Goal: Task Accomplishment & Management: Use online tool/utility

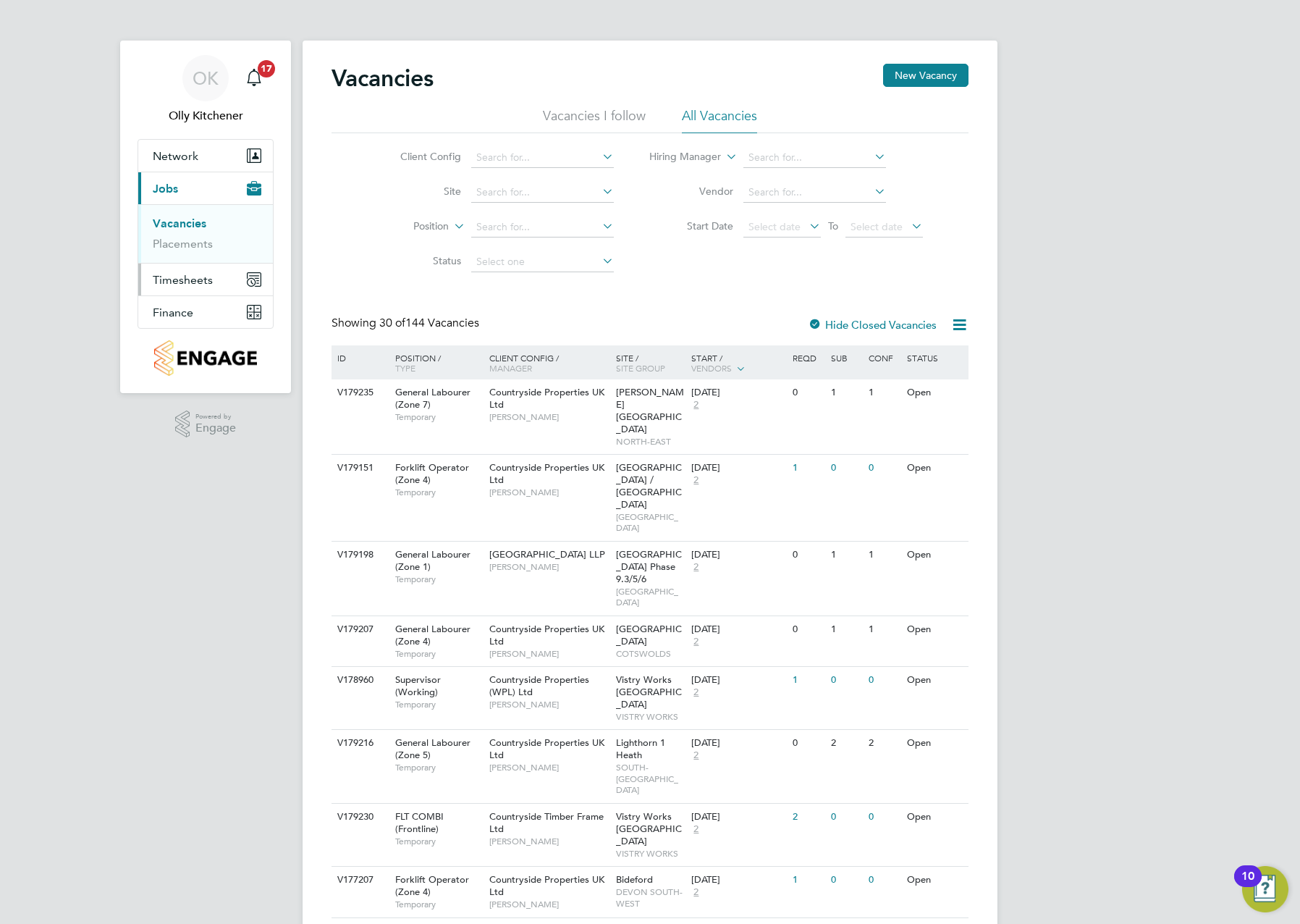
click at [179, 283] on span "Timesheets" at bounding box center [183, 280] width 60 height 14
click at [189, 258] on link "Timesheets" at bounding box center [183, 256] width 60 height 14
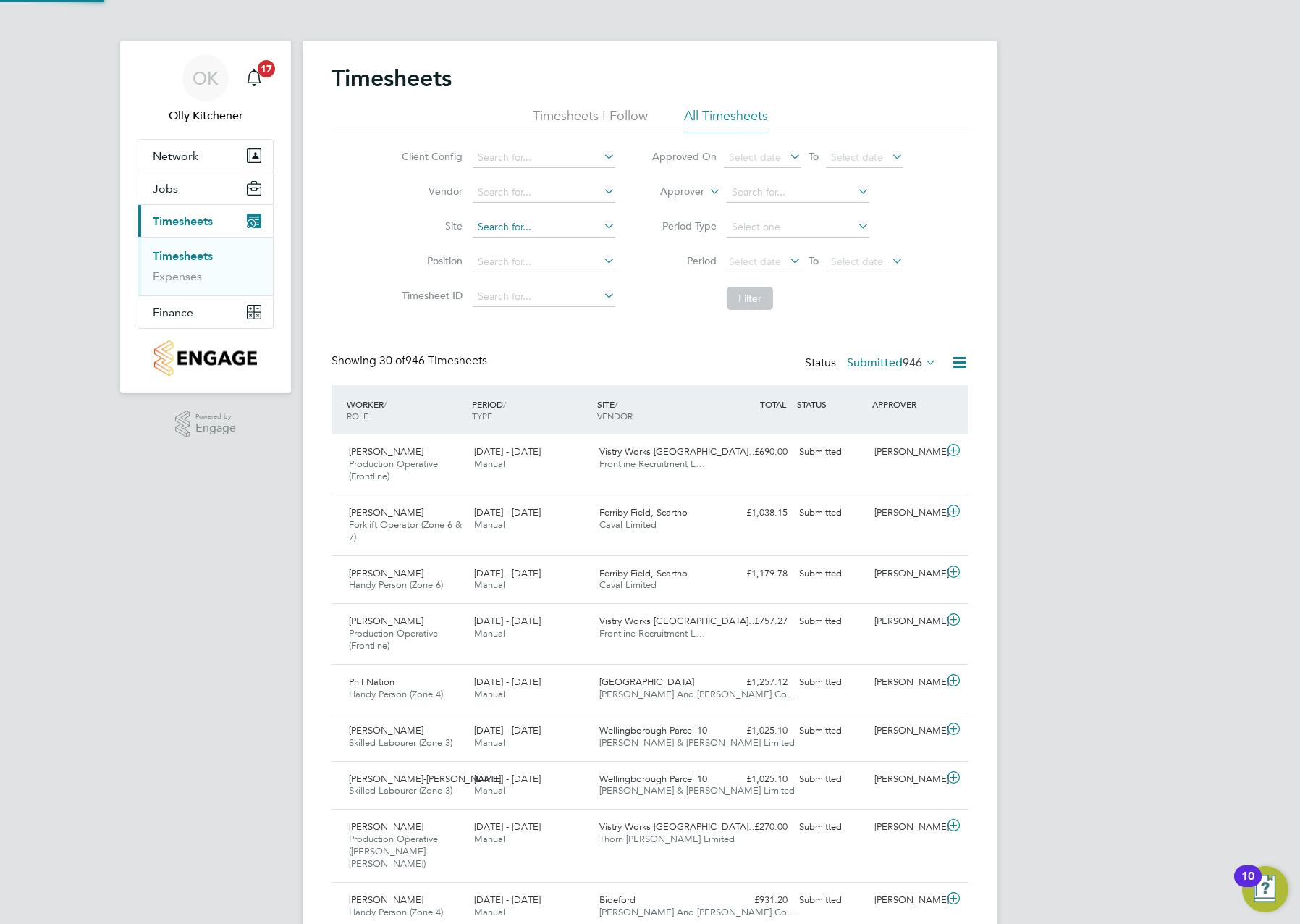
click at [527, 232] on input at bounding box center [543, 227] width 142 height 20
drag, startPoint x: 511, startPoint y: 250, endPoint x: 526, endPoint y: 258, distance: 17.0
click at [511, 250] on li "Redh ill, [GEOGRAPHIC_DATA]" at bounding box center [548, 247] width 153 height 19
type input "[GEOGRAPHIC_DATA], [GEOGRAPHIC_DATA]"
click at [732, 299] on button "Filter" at bounding box center [750, 298] width 46 height 23
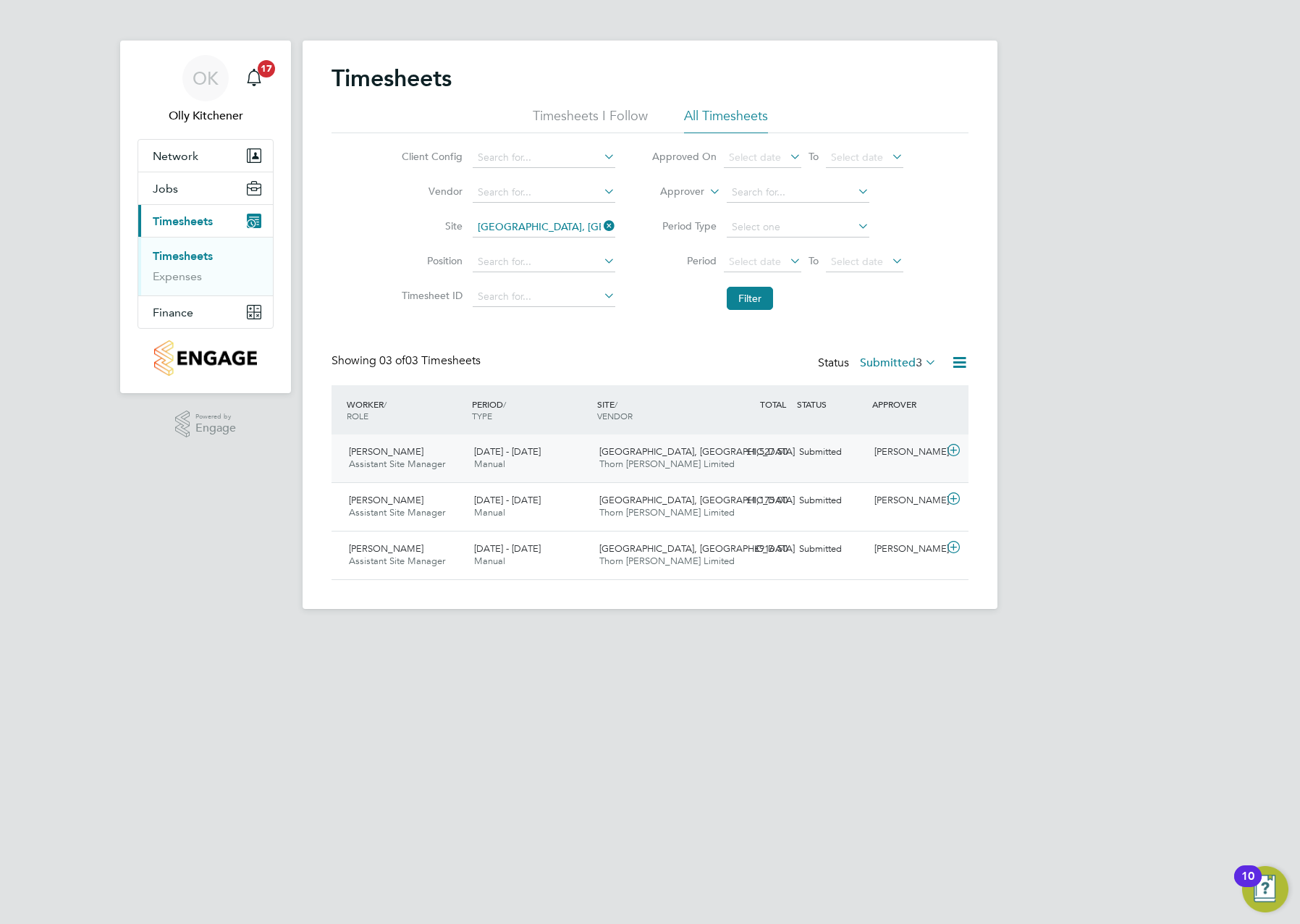
click at [526, 454] on span "[DATE] - [DATE]" at bounding box center [508, 451] width 67 height 13
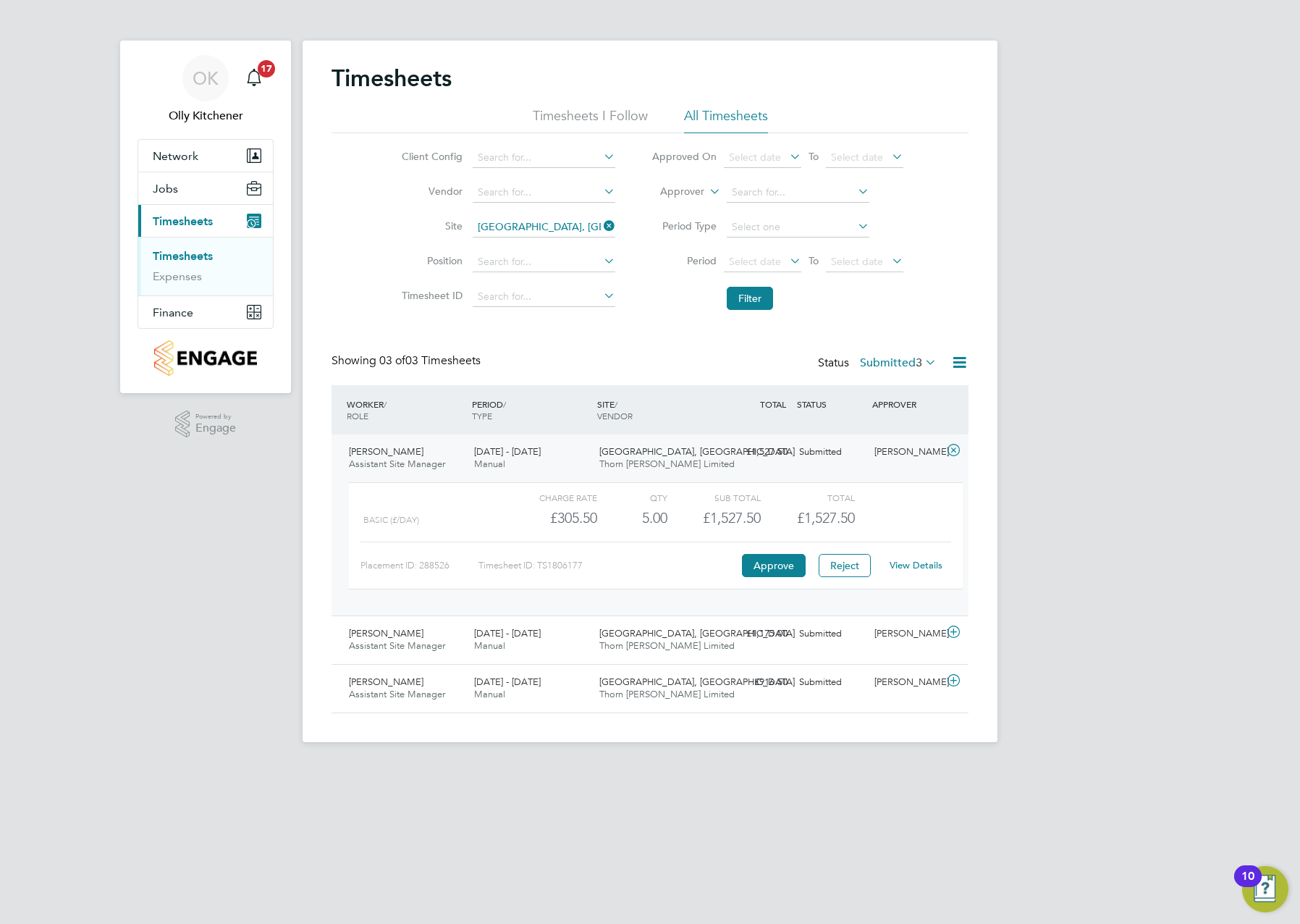
click at [918, 563] on link "View Details" at bounding box center [916, 565] width 53 height 13
click at [1185, 287] on div "OK Olly Kitchener Notifications 17 Applications: Network Team Members Sites Wor…" at bounding box center [650, 383] width 1300 height 765
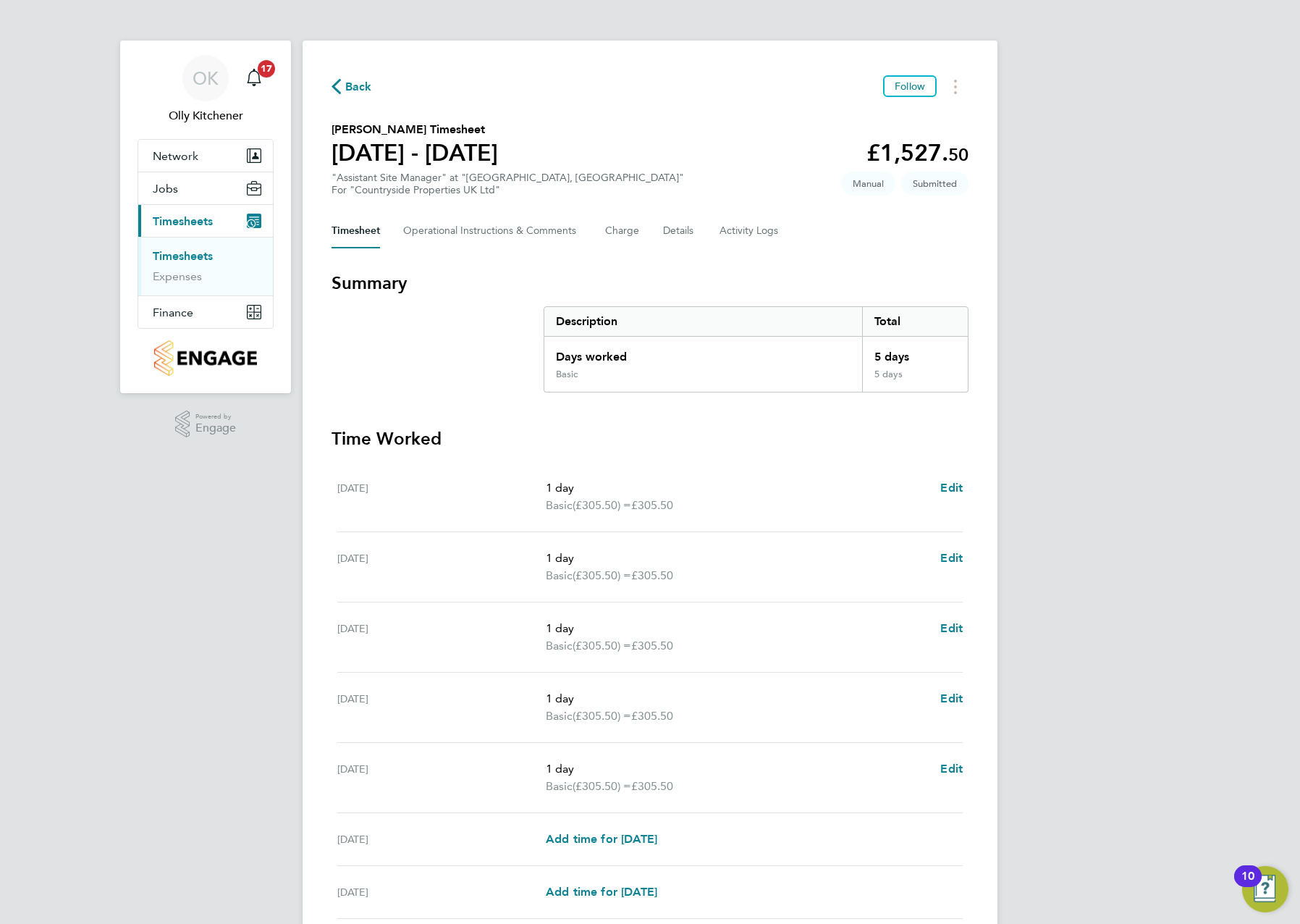
scroll to position [73, 0]
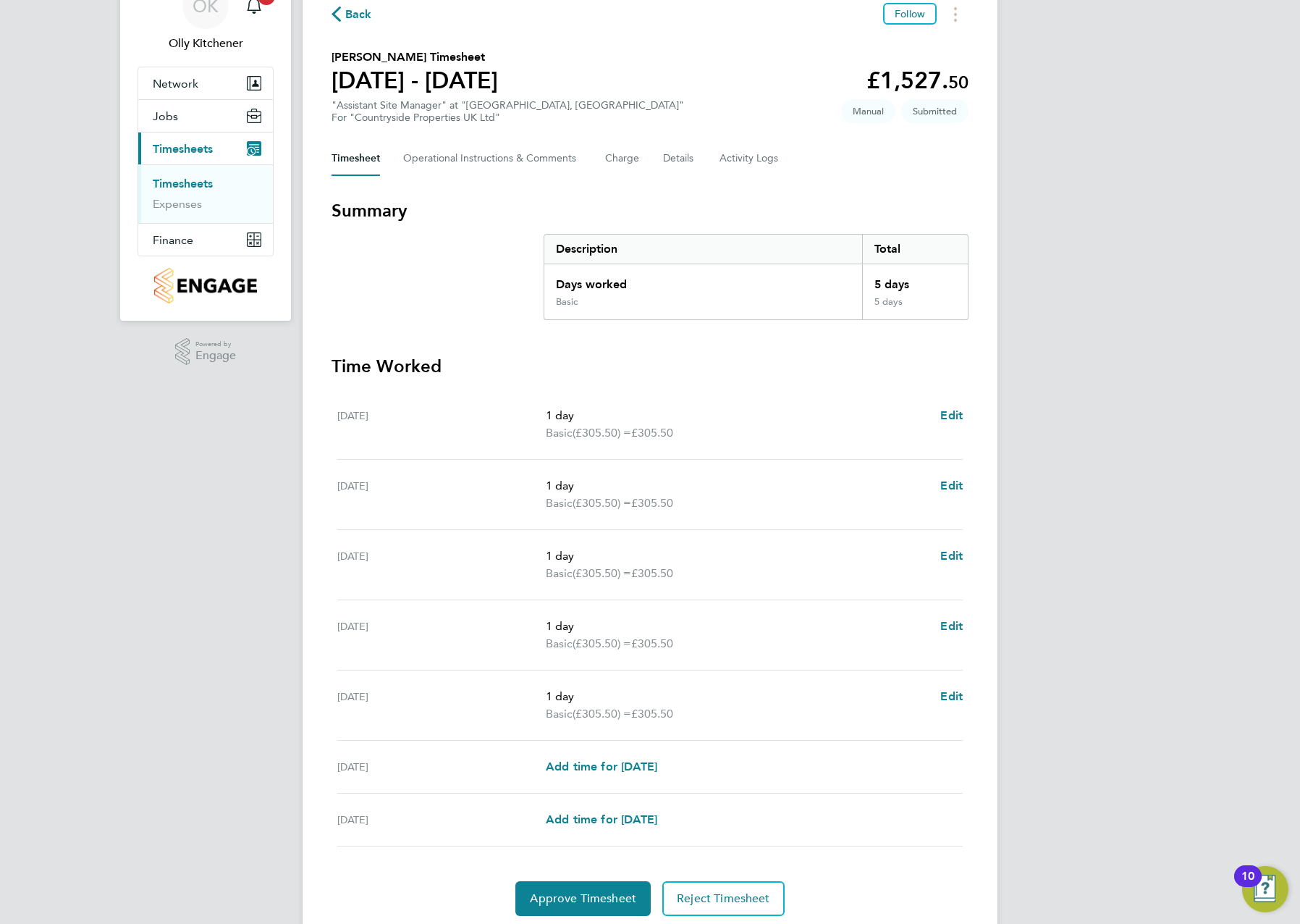
drag, startPoint x: 449, startPoint y: 368, endPoint x: 401, endPoint y: 309, distance: 76.1
click at [401, 309] on section "Summary Description Total Days worked 5 days Basic 5 days Time Worked [DATE] 1 …" at bounding box center [650, 558] width 637 height 717
drag, startPoint x: 401, startPoint y: 309, endPoint x: 328, endPoint y: 314, distance: 73.2
click at [328, 314] on div "Back Follow [PERSON_NAME] Timesheet [DATE] - [DATE] £1,527. 50 "Assistant Site …" at bounding box center [650, 459] width 696 height 982
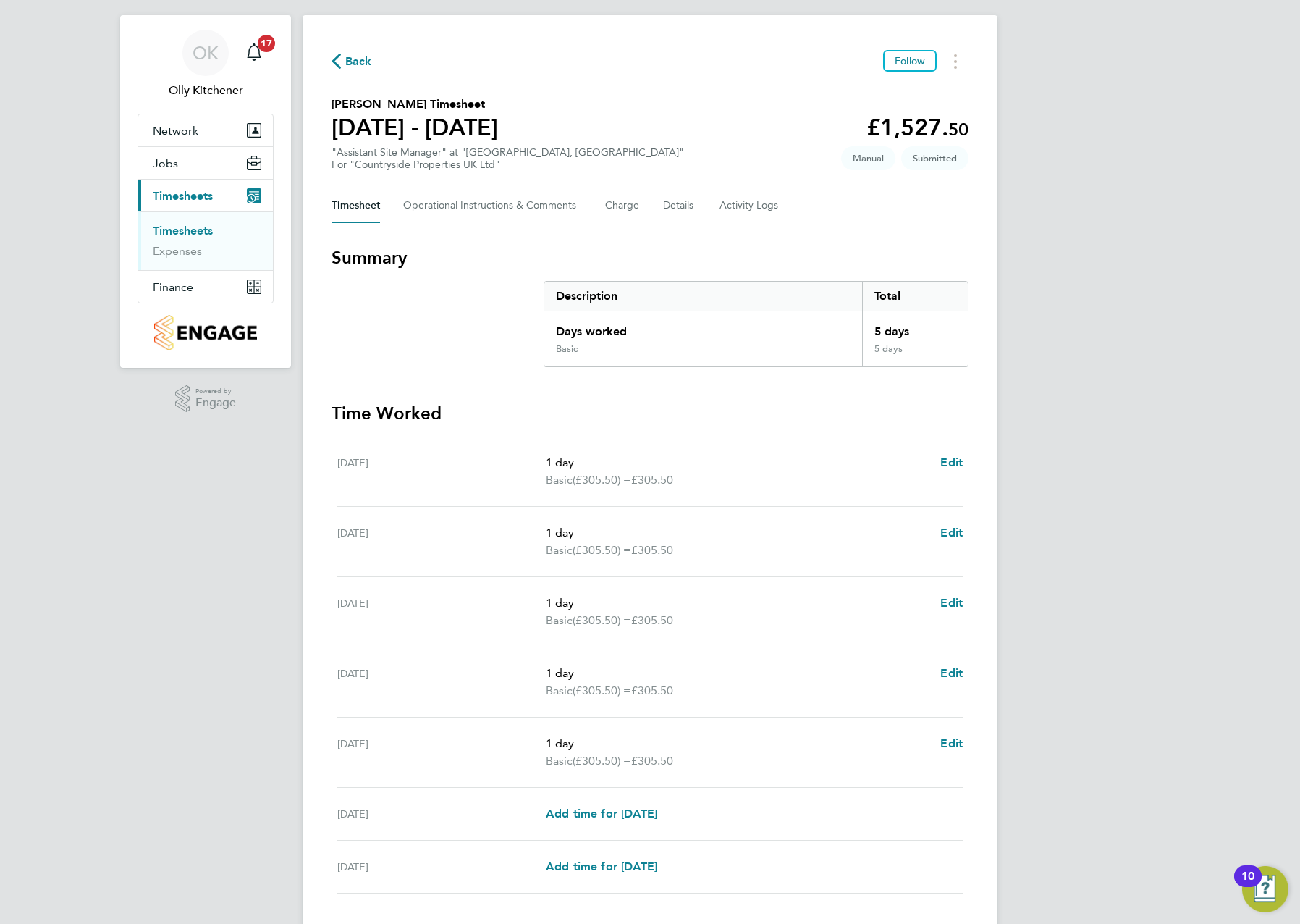
scroll to position [0, 0]
